Goal: Information Seeking & Learning: Learn about a topic

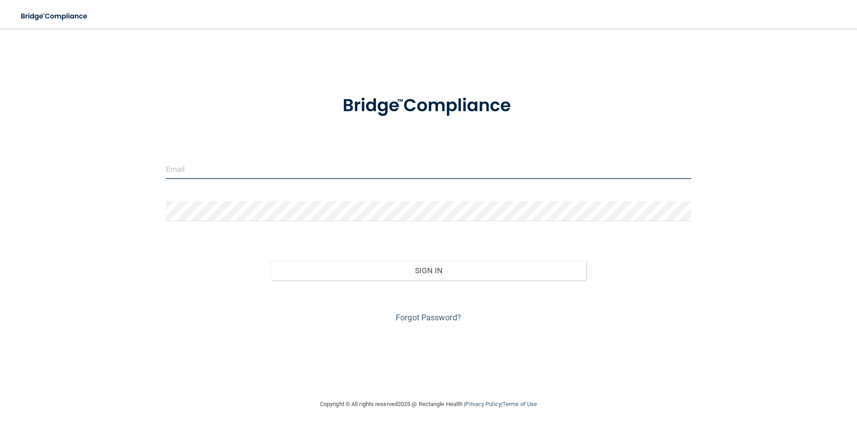
click at [214, 174] on input "email" at bounding box center [429, 169] width 526 height 20
type input "[EMAIL_ADDRESS][DOMAIN_NAME]"
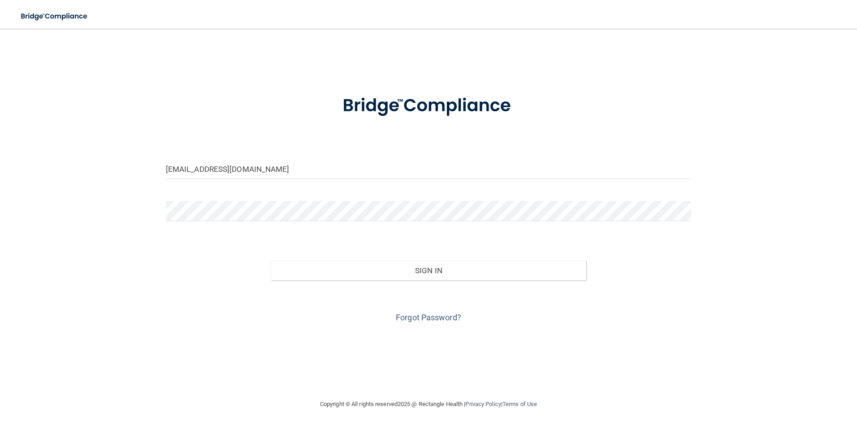
click at [421, 309] on div "Forgot Password?" at bounding box center [428, 302] width 539 height 45
click at [418, 313] on link "Forgot Password?" at bounding box center [428, 317] width 65 height 9
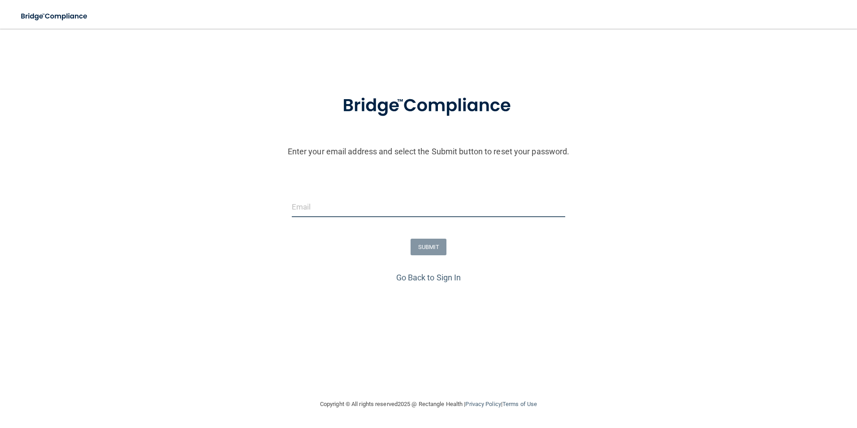
click at [345, 209] on input "email" at bounding box center [429, 207] width 274 height 20
click at [435, 278] on link "Go Back to Sign In" at bounding box center [428, 277] width 65 height 9
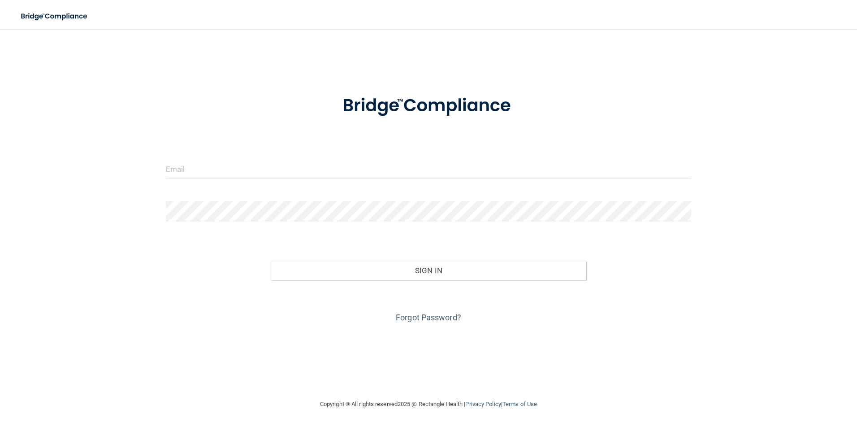
click at [212, 179] on div at bounding box center [428, 172] width 539 height 27
click at [219, 173] on input "email" at bounding box center [429, 169] width 526 height 20
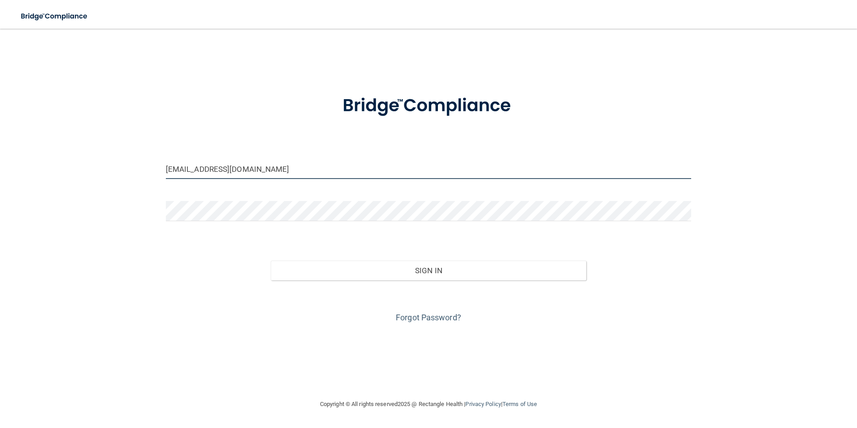
type input "[EMAIL_ADDRESS][DOMAIN_NAME]"
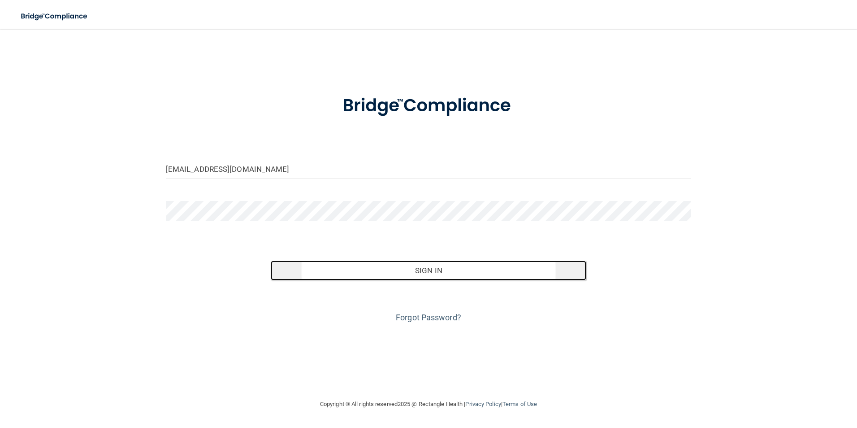
click at [448, 277] on button "Sign In" at bounding box center [429, 271] width 316 height 20
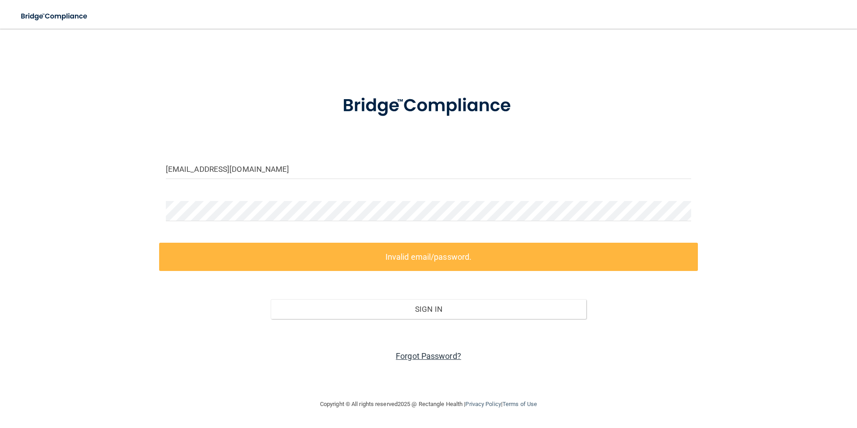
click at [419, 356] on link "Forgot Password?" at bounding box center [428, 355] width 65 height 9
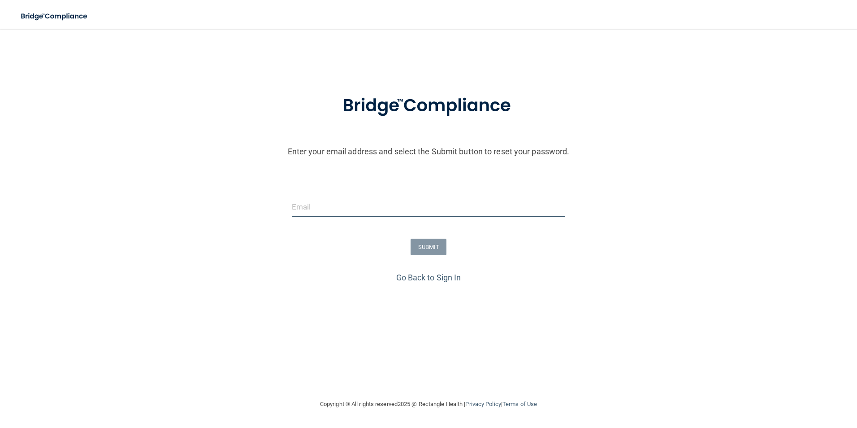
click at [307, 206] on input "email" at bounding box center [429, 207] width 274 height 20
type input "[EMAIL_ADDRESS][DOMAIN_NAME]"
click at [422, 239] on button "SUBMIT" at bounding box center [429, 247] width 36 height 17
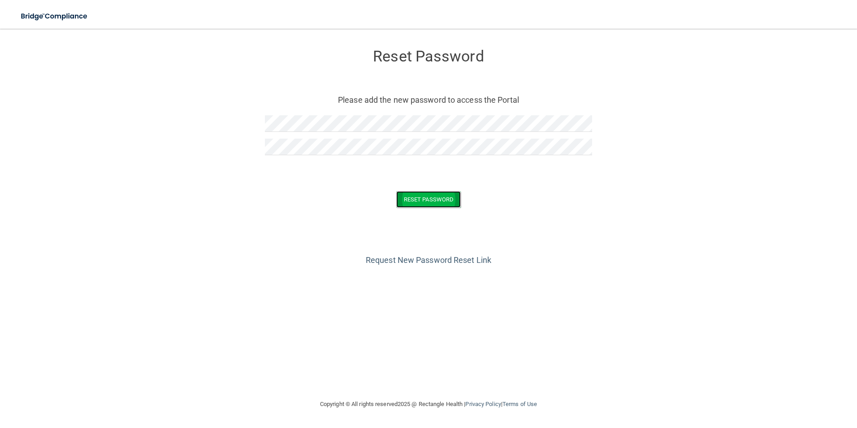
click at [449, 207] on button "Reset Password" at bounding box center [428, 199] width 65 height 17
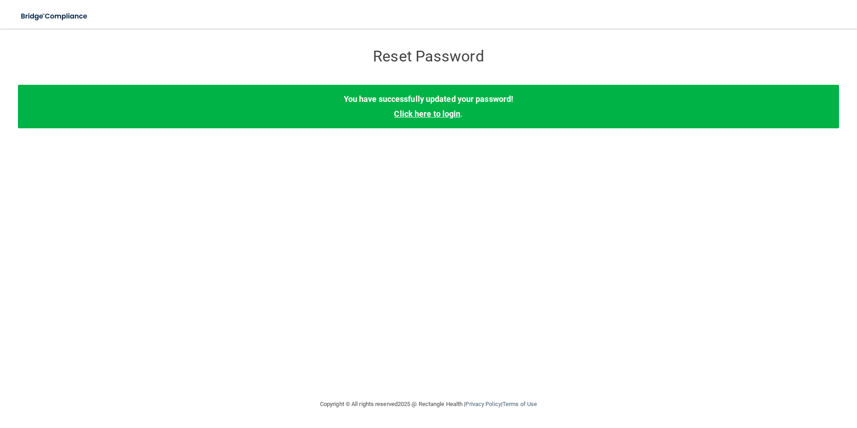
click at [423, 113] on link "Click here to login" at bounding box center [427, 113] width 66 height 9
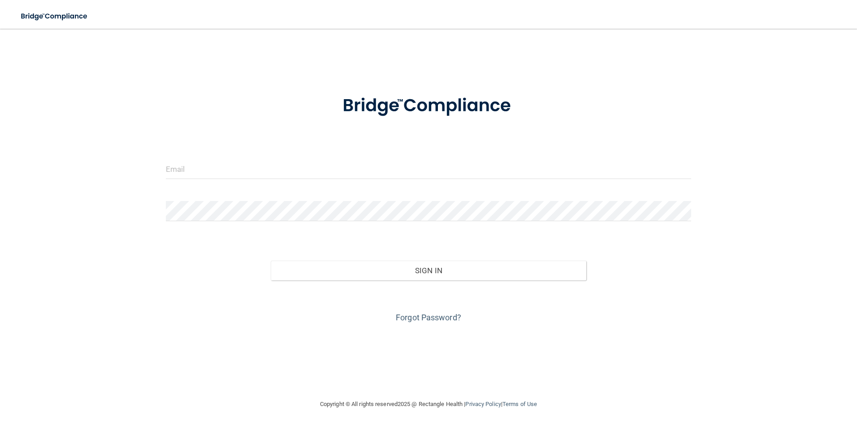
click at [172, 149] on form "Invalid email/password. You don't have permission to access that page. Sign In …" at bounding box center [429, 204] width 526 height 242
click at [187, 165] on input "email" at bounding box center [429, 169] width 526 height 20
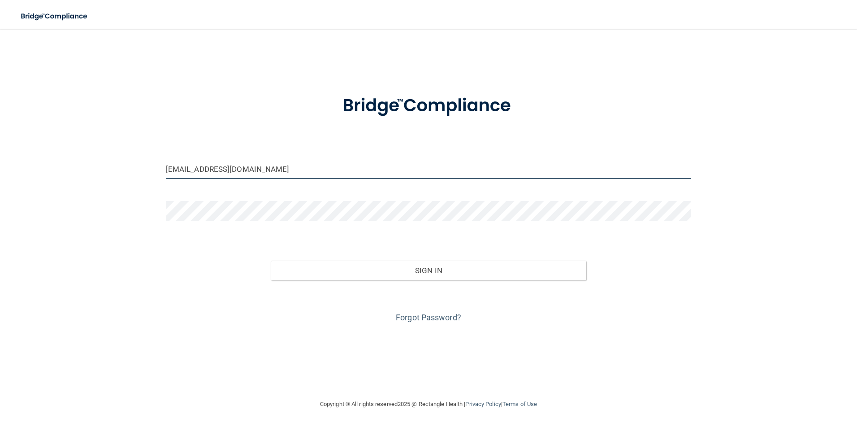
type input "[EMAIL_ADDRESS][DOMAIN_NAME]"
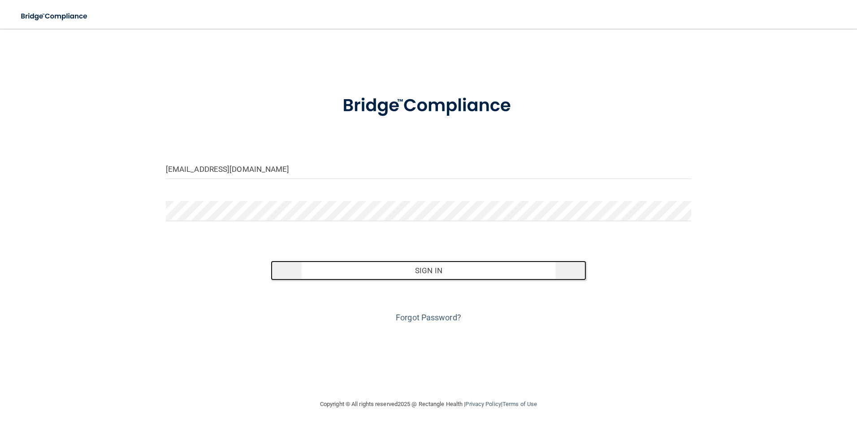
click at [480, 279] on button "Sign In" at bounding box center [429, 271] width 316 height 20
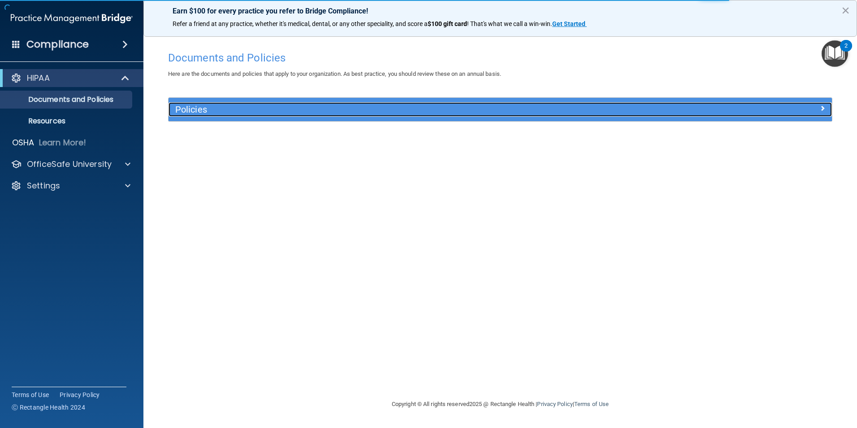
click at [240, 107] on h5 "Policies" at bounding box center [417, 109] width 484 height 10
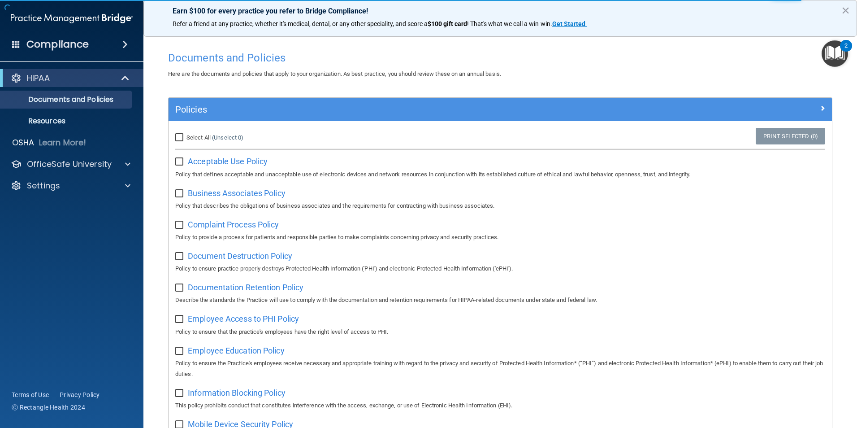
click at [180, 136] on input "Select All (Unselect 0) Unselect All" at bounding box center [180, 137] width 10 height 7
checkbox input "true"
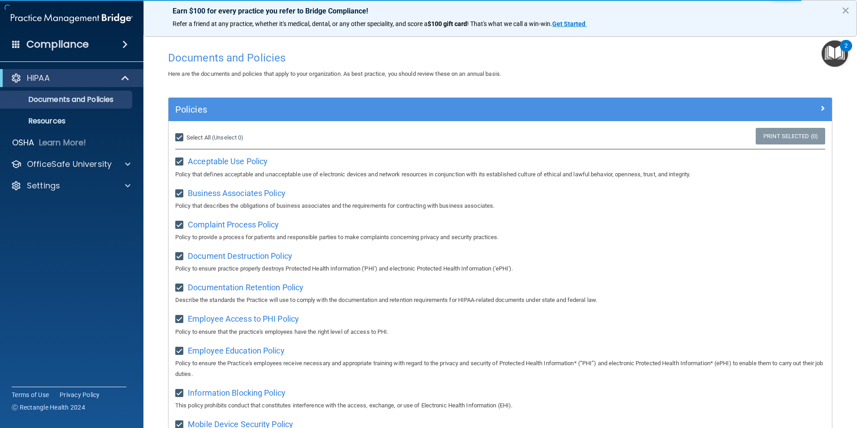
checkbox input "true"
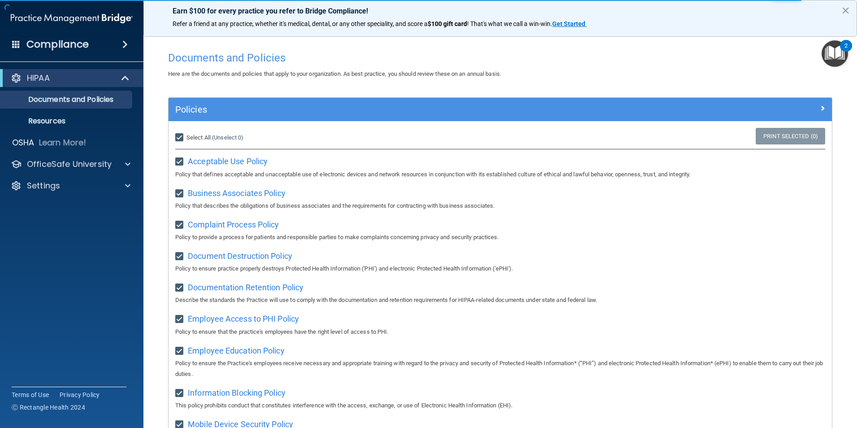
checkbox input "true"
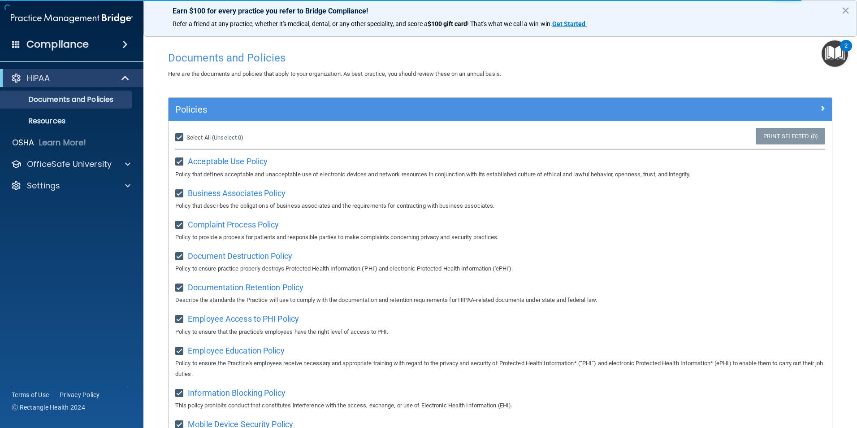
checkbox input "true"
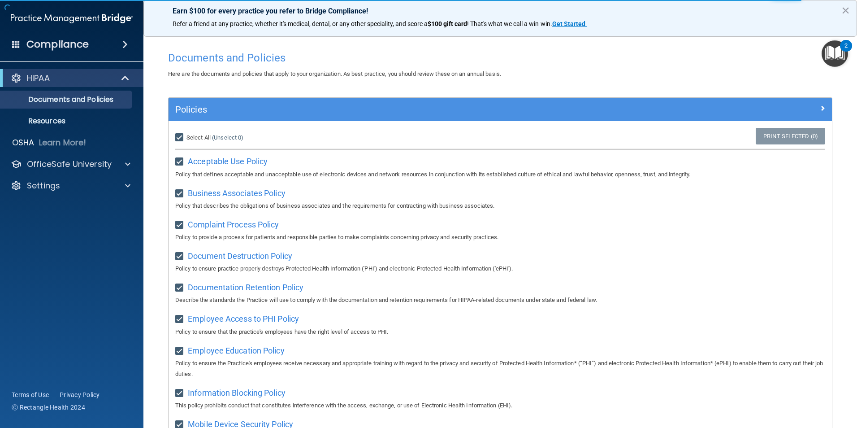
checkbox input "true"
click at [180, 136] on input "Select All (Unselect 21) Unselect All" at bounding box center [180, 137] width 10 height 7
checkbox input "false"
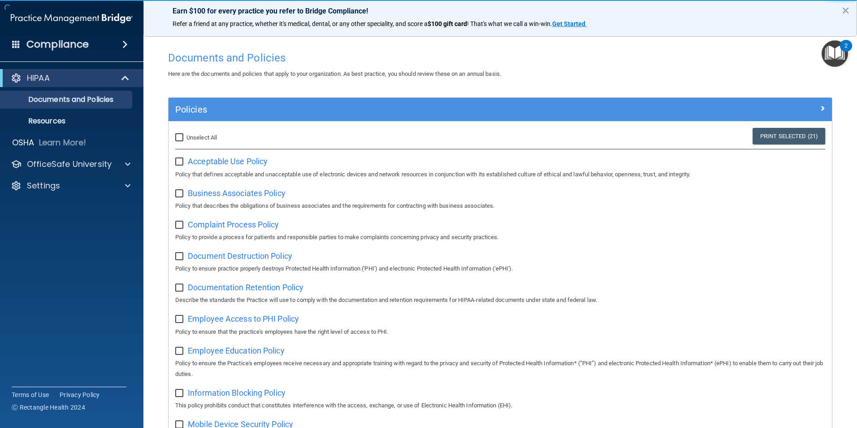
checkbox input "false"
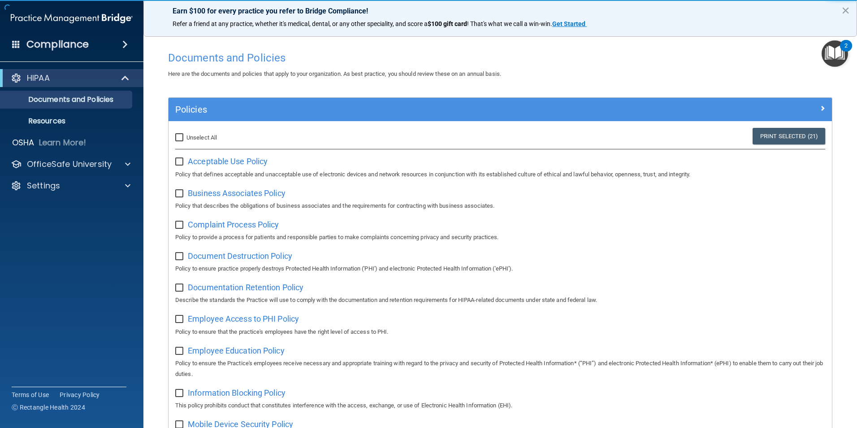
checkbox input "false"
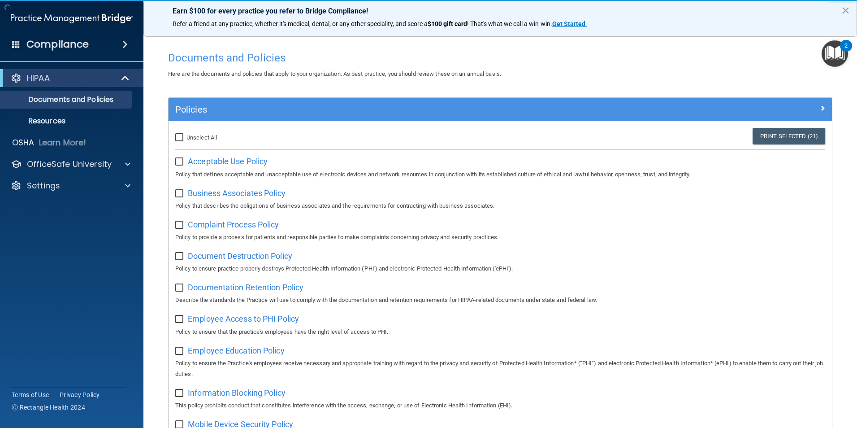
checkbox input "false"
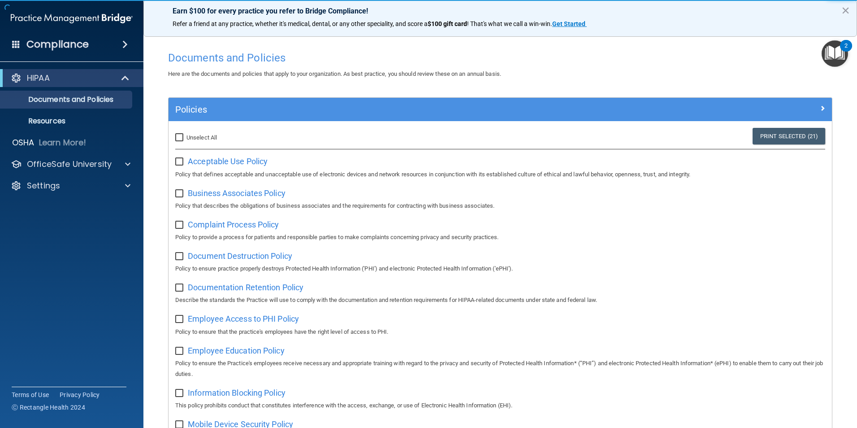
checkbox input "false"
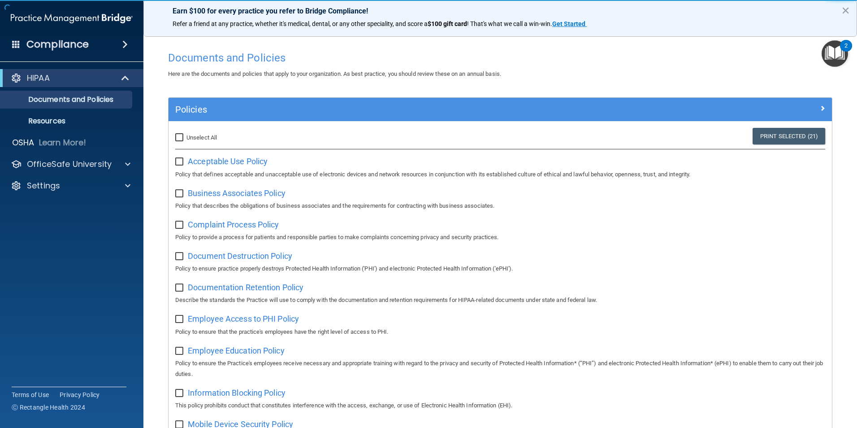
checkbox input "false"
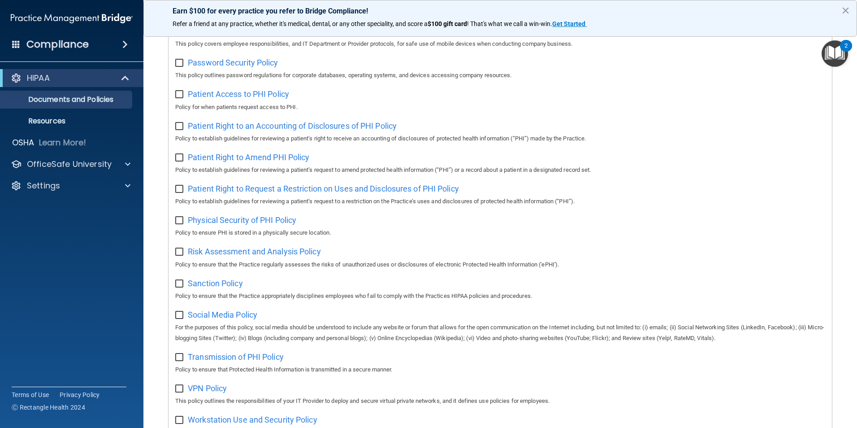
scroll to position [472, 0]
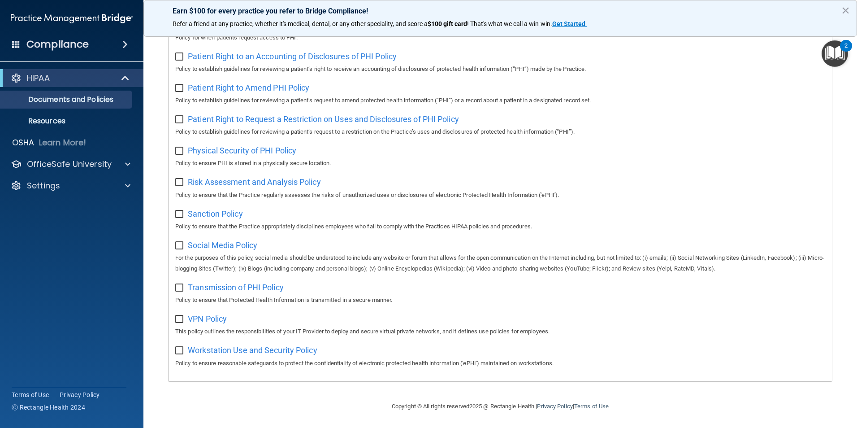
click at [91, 43] on div "Compliance" at bounding box center [71, 45] width 143 height 20
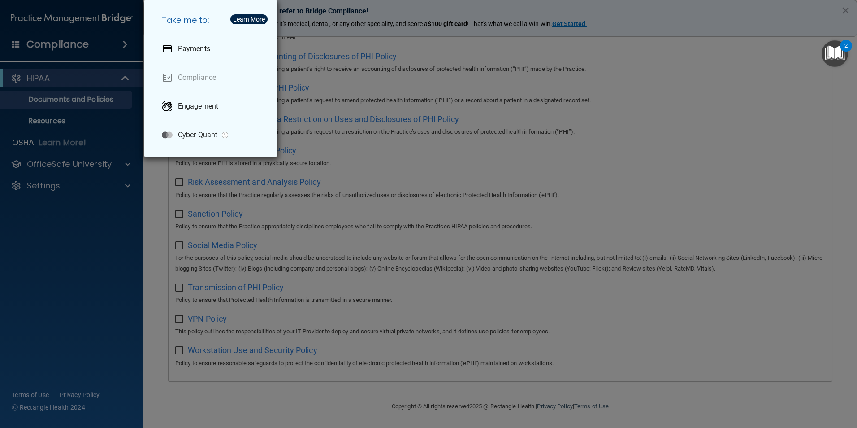
click at [395, 158] on div "Take me to: Payments Compliance Engagement Cyber Quant" at bounding box center [428, 214] width 857 height 428
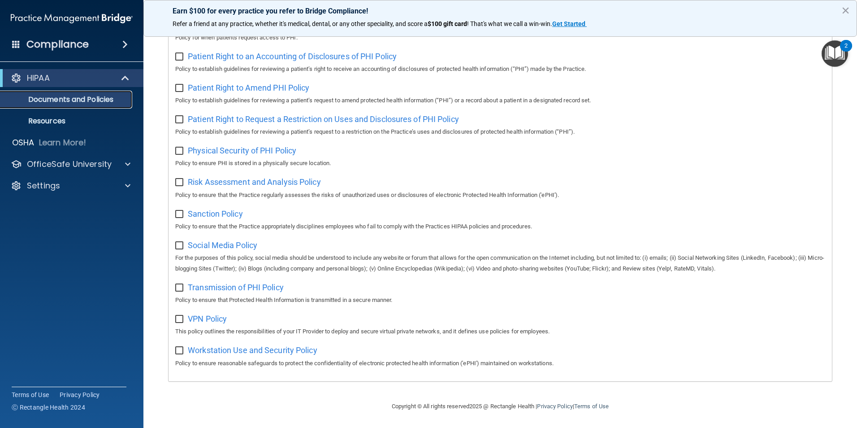
click at [43, 95] on p "Documents and Policies" at bounding box center [67, 99] width 122 height 9
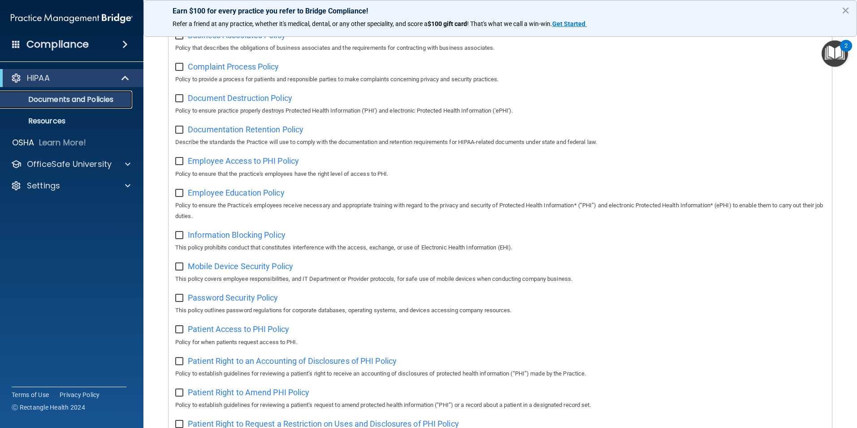
scroll to position [0, 0]
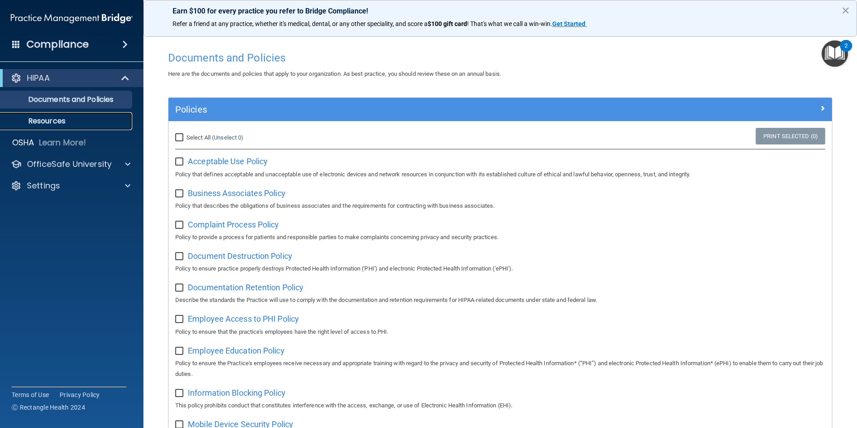
click at [68, 118] on p "Resources" at bounding box center [67, 121] width 122 height 9
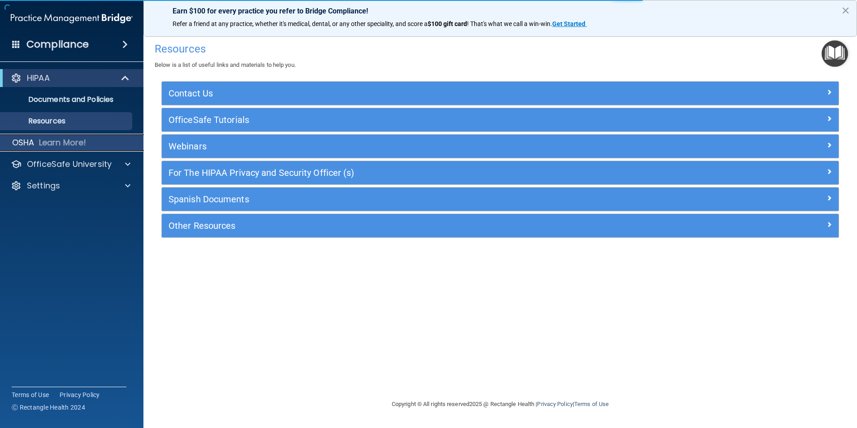
click at [72, 147] on p "Learn More!" at bounding box center [63, 142] width 48 height 11
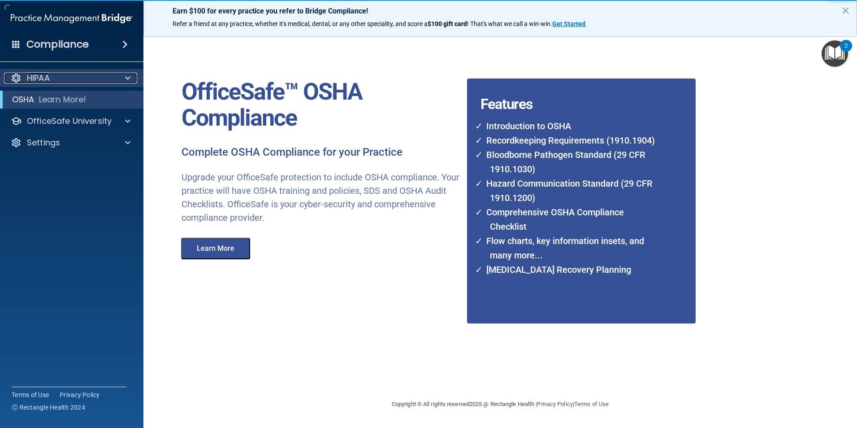
click at [70, 83] on div "HIPAA" at bounding box center [59, 78] width 111 height 11
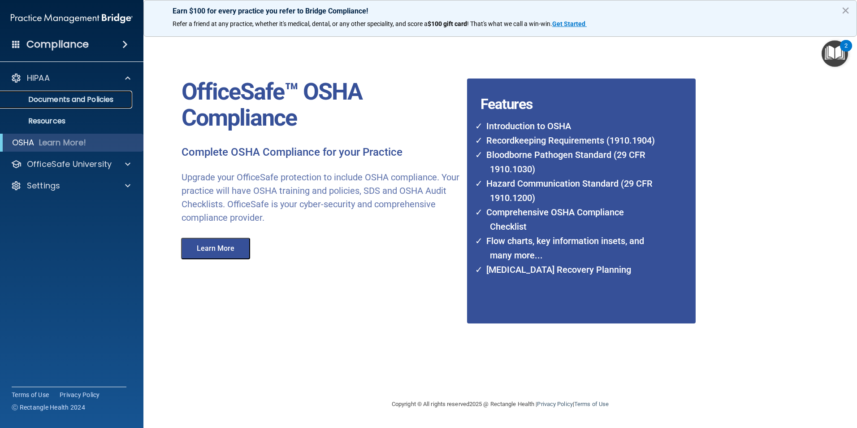
click at [59, 105] on link "Documents and Policies" at bounding box center [61, 100] width 141 height 18
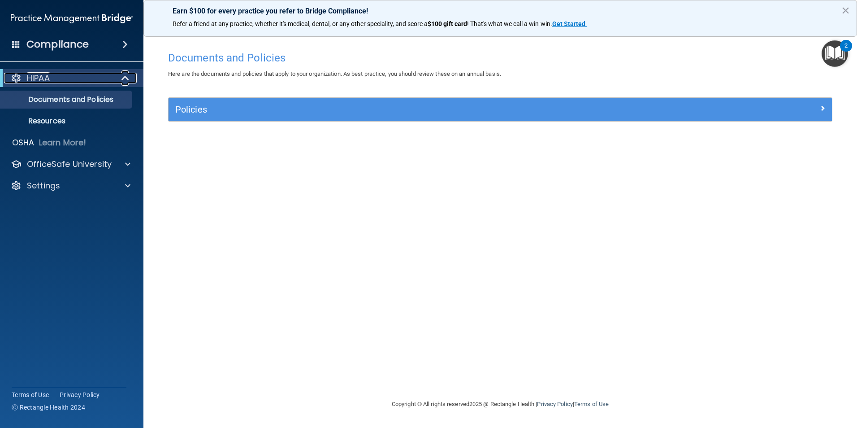
click at [72, 74] on div "HIPAA" at bounding box center [59, 78] width 111 height 11
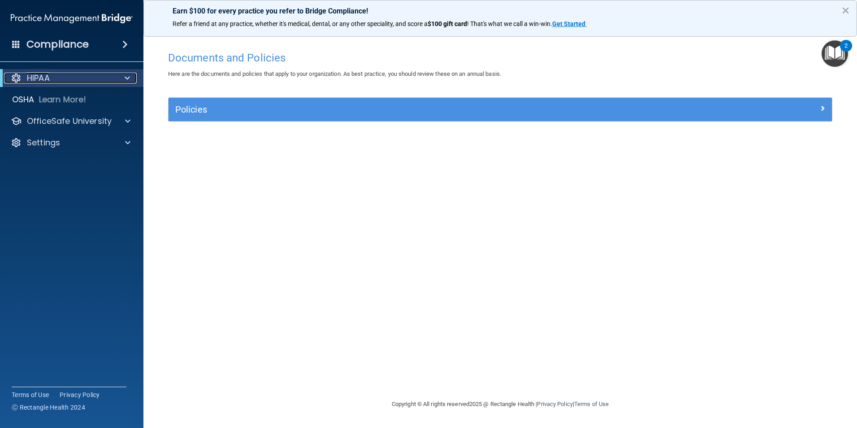
click at [72, 74] on div "HIPAA" at bounding box center [59, 78] width 111 height 11
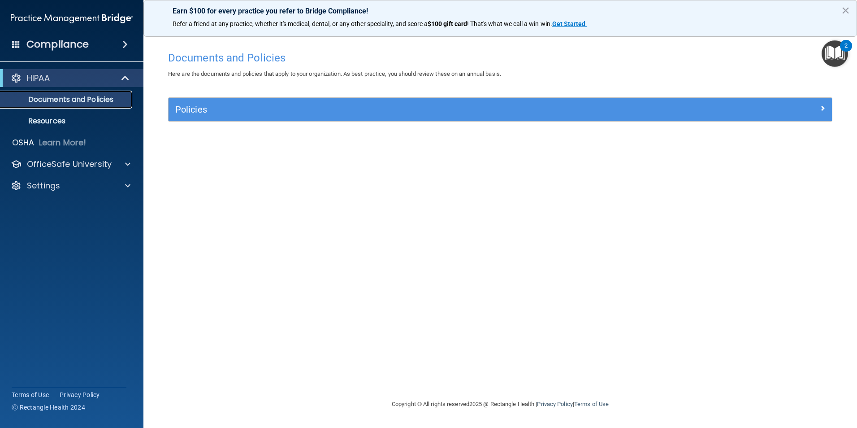
click at [79, 100] on p "Documents and Policies" at bounding box center [67, 99] width 122 height 9
click at [94, 47] on div "Compliance" at bounding box center [71, 45] width 143 height 20
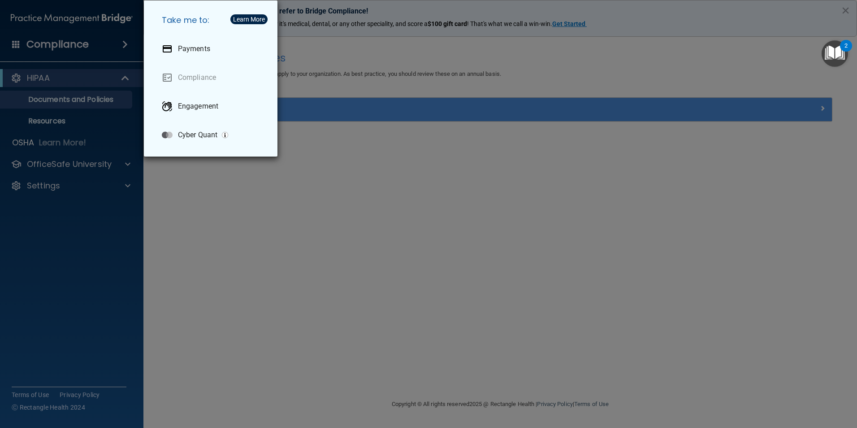
click at [561, 91] on div "Take me to: Payments Compliance Engagement Cyber Quant" at bounding box center [428, 214] width 857 height 428
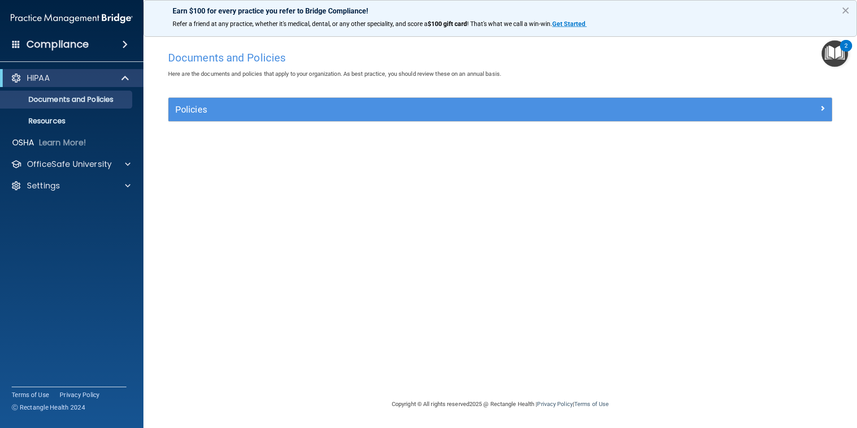
click at [840, 52] on img "Open Resource Center, 2 new notifications" at bounding box center [835, 53] width 26 height 26
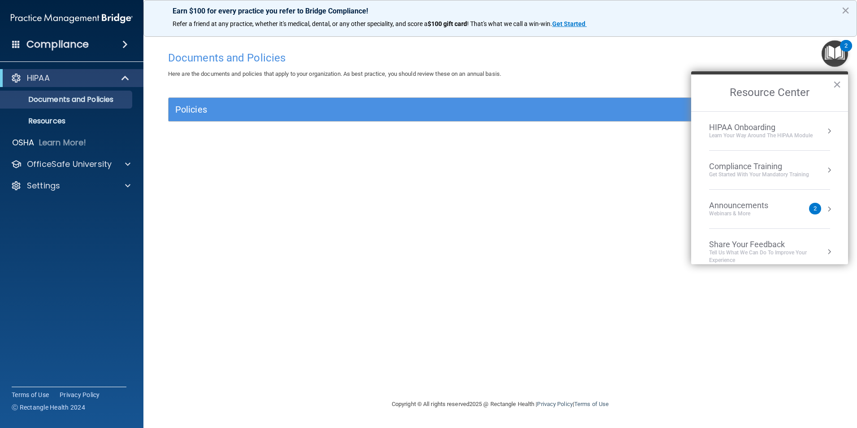
click at [750, 166] on div "Compliance Training" at bounding box center [759, 166] width 100 height 10
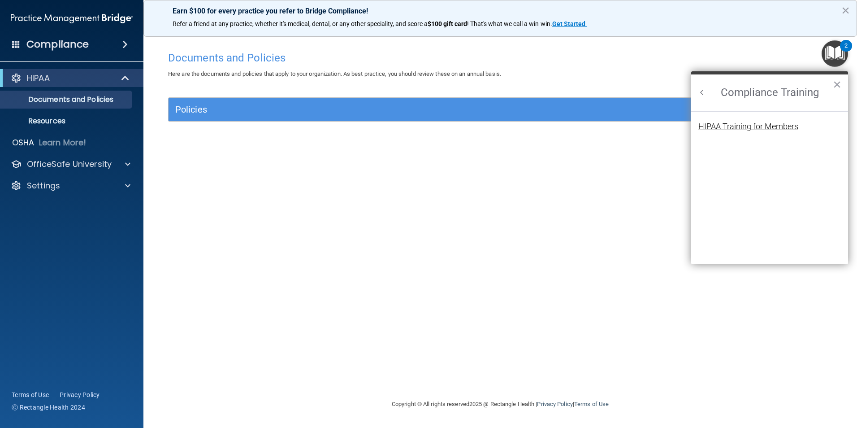
click at [739, 129] on div "HIPAA Training for Members" at bounding box center [749, 126] width 100 height 8
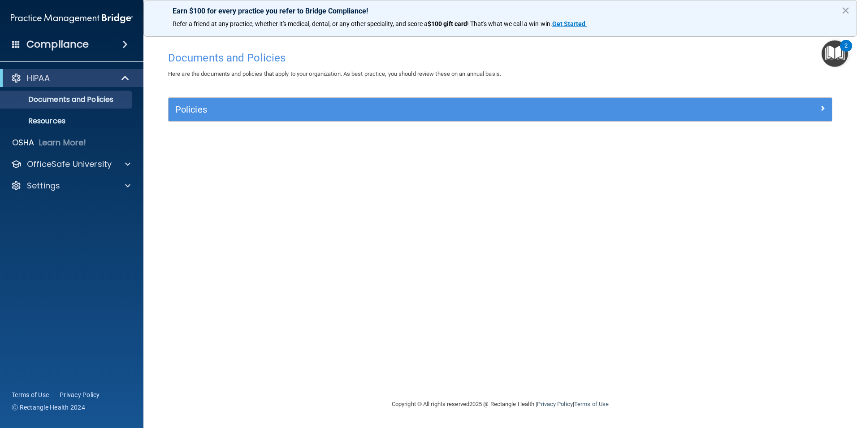
click at [835, 64] on img "Open Resource Center, 2 new notifications" at bounding box center [835, 53] width 26 height 26
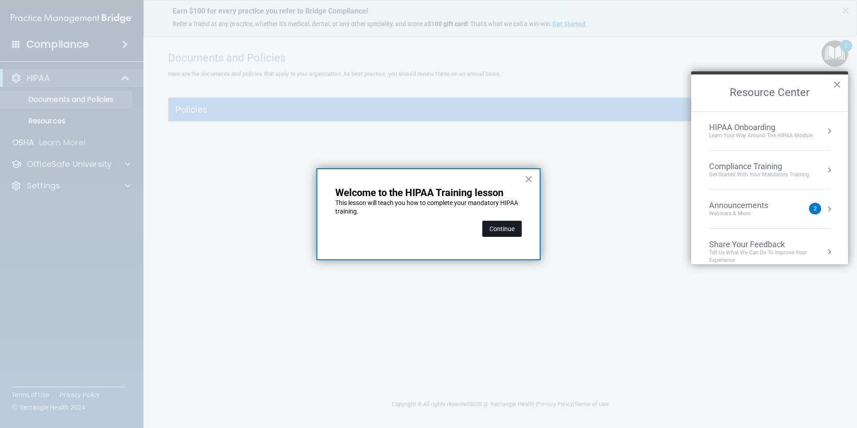
click at [494, 226] on button "Continue" at bounding box center [502, 229] width 39 height 16
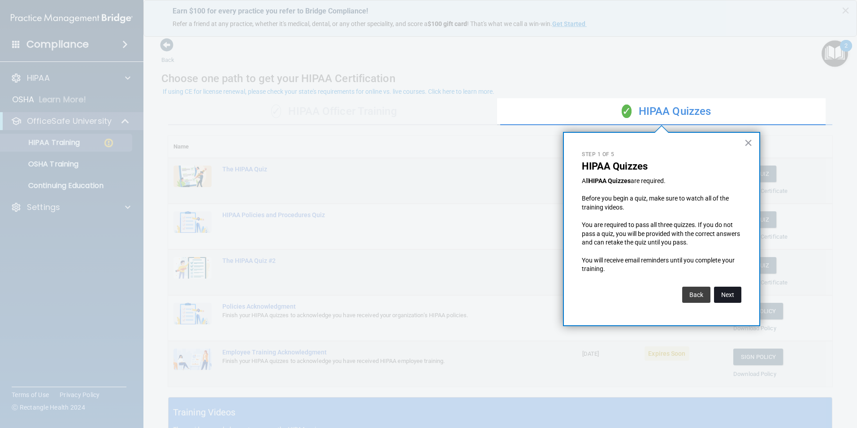
click at [728, 293] on button "Next" at bounding box center [727, 295] width 27 height 16
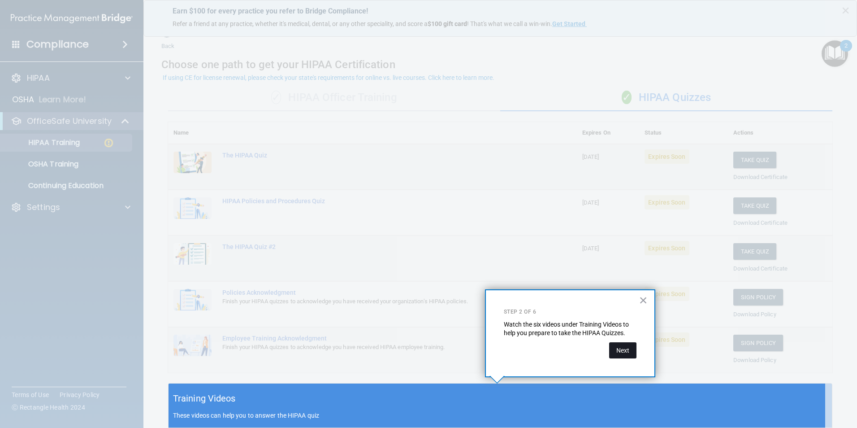
click at [628, 346] on button "Next" at bounding box center [622, 350] width 27 height 16
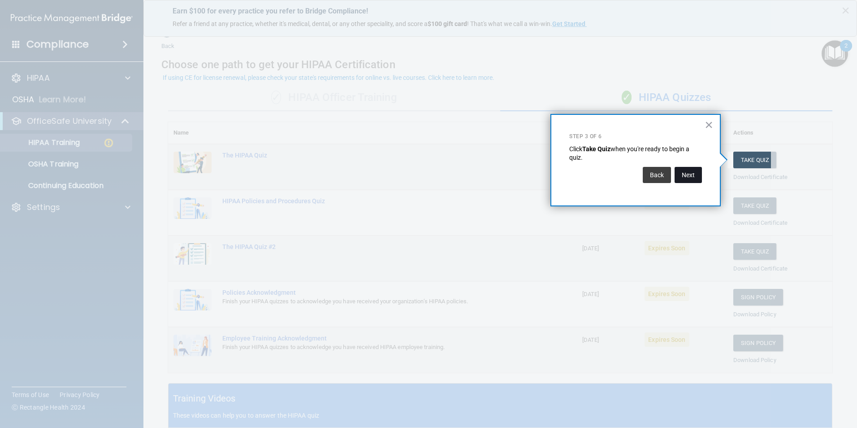
click at [688, 179] on button "Next" at bounding box center [688, 175] width 27 height 16
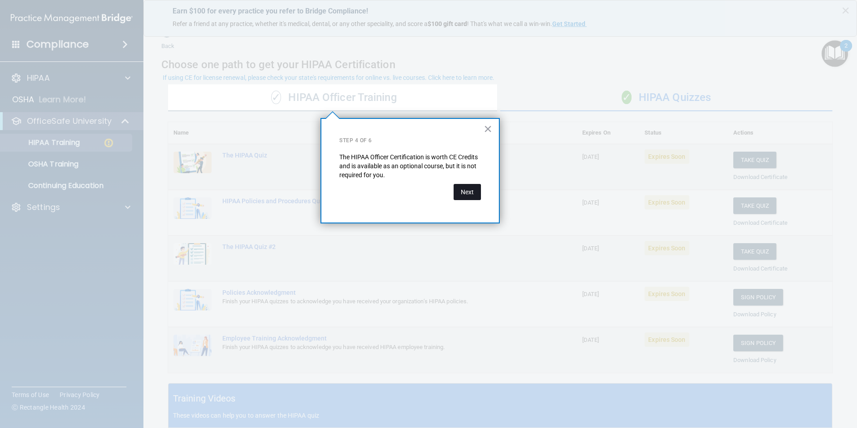
click at [469, 194] on button "Next" at bounding box center [467, 192] width 27 height 16
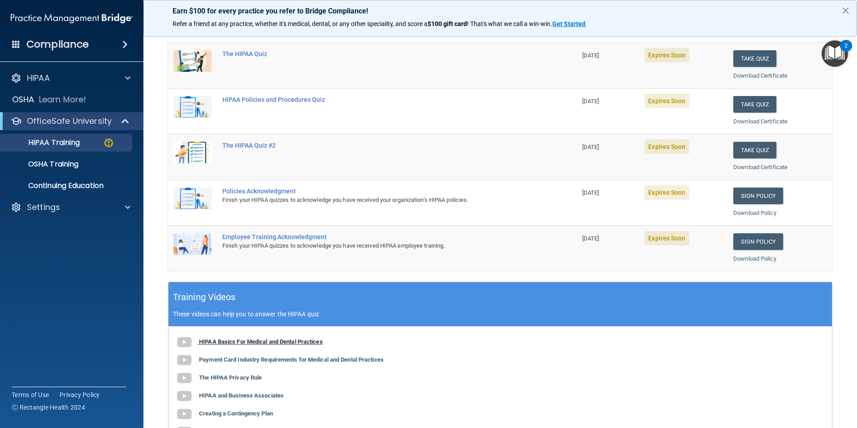
scroll to position [148, 0]
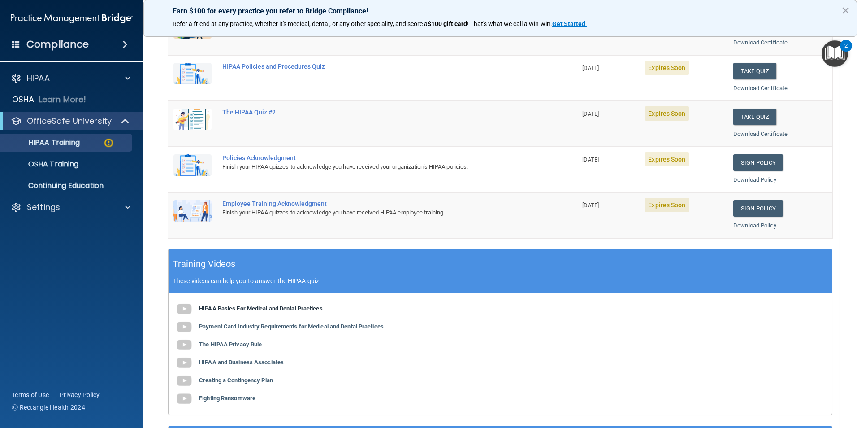
click at [254, 308] on b "HIPAA Basics For Medical and Dental Practices" at bounding box center [261, 308] width 124 height 7
